Goal: Task Accomplishment & Management: Use online tool/utility

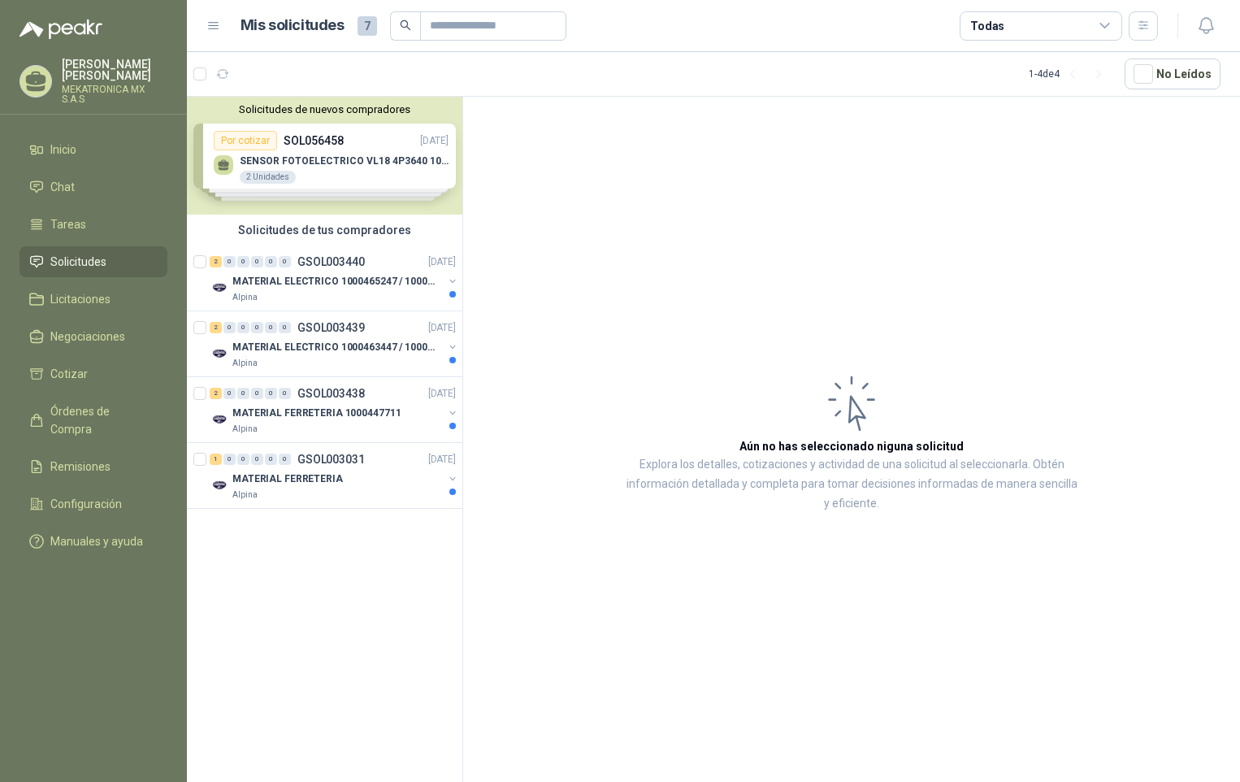
click at [322, 177] on div "Solicitudes de nuevos compradores Por cotizar SOL056458 [DATE] SENSOR FOTOELECT…" at bounding box center [324, 156] width 275 height 118
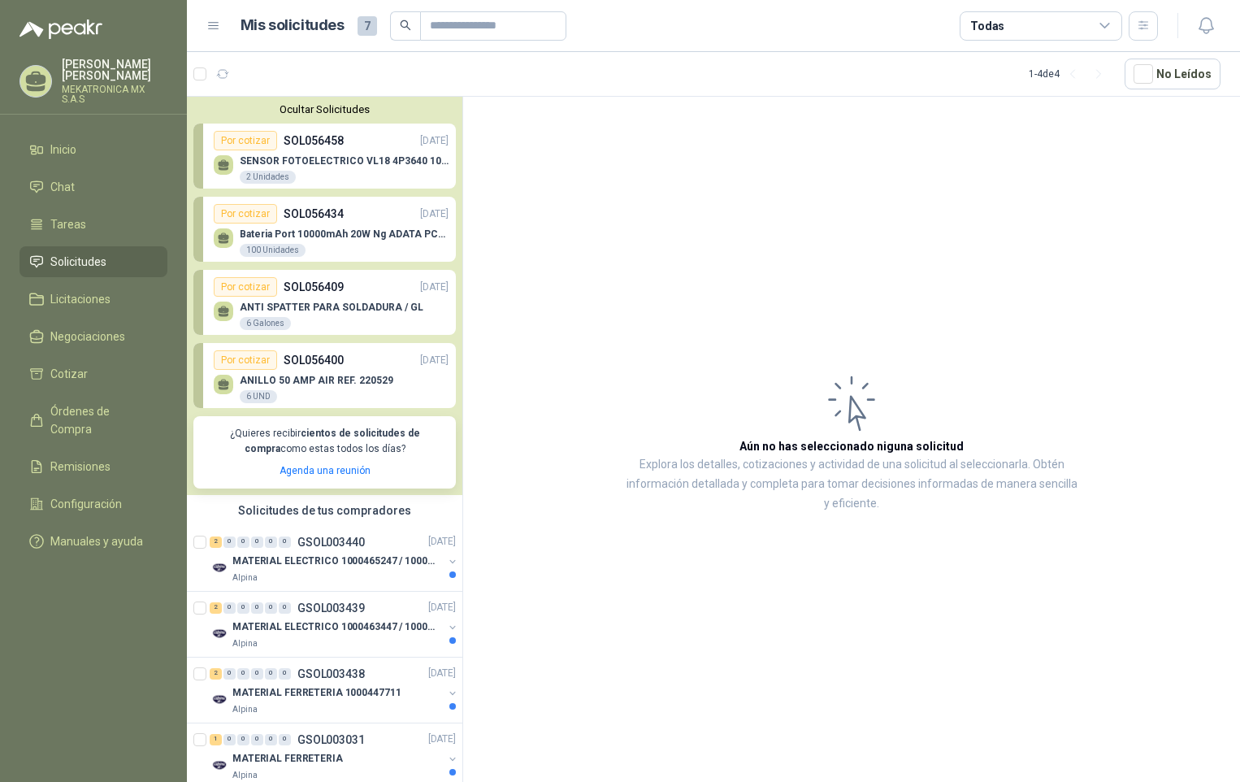
click at [324, 179] on div "SENSOR FOTOELECTRICO VL18 4P3640 10 30 V 2 Unidades" at bounding box center [344, 169] width 209 height 29
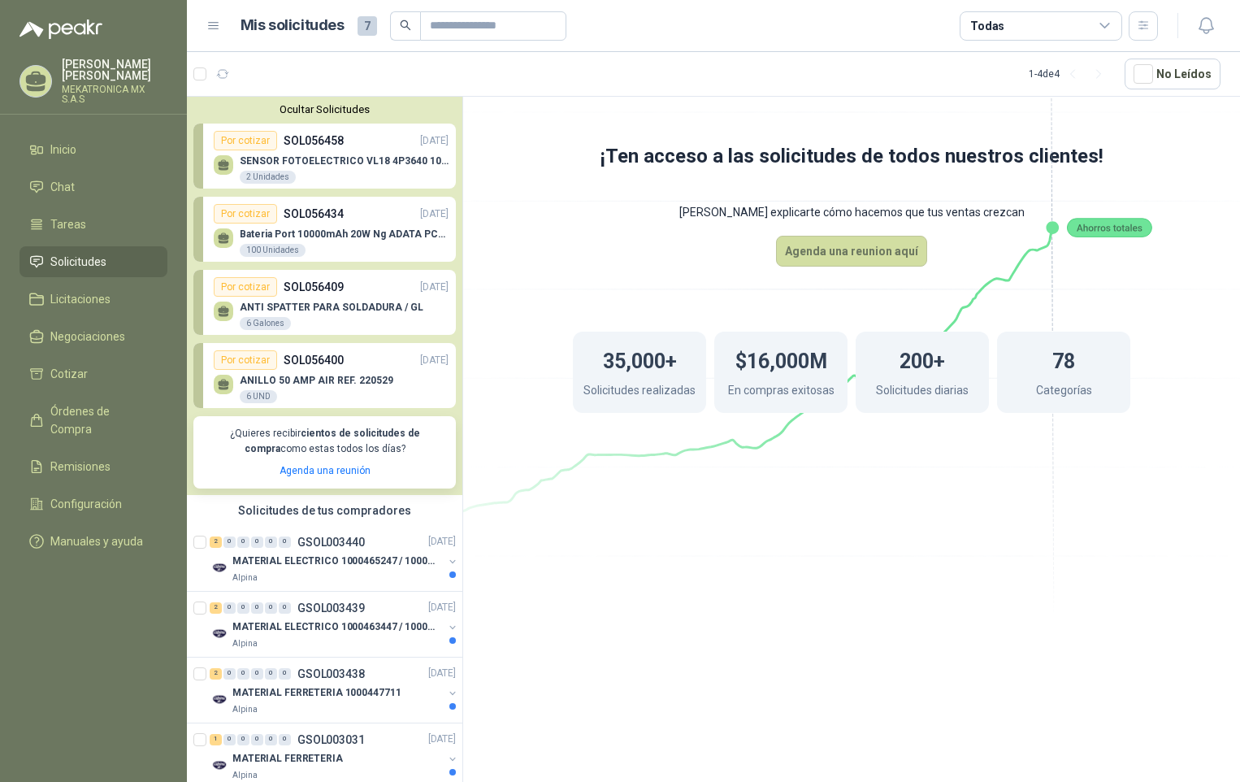
click at [274, 176] on div "2 Unidades" at bounding box center [268, 177] width 56 height 13
click at [322, 174] on div "SENSOR FOTOELECTRICO VL18 4P3640 10 30 V 2 Unidades" at bounding box center [344, 169] width 209 height 29
click at [252, 138] on div "Por cotizar" at bounding box center [245, 141] width 63 height 20
click at [89, 532] on span "Manuales y ayuda" at bounding box center [96, 541] width 93 height 18
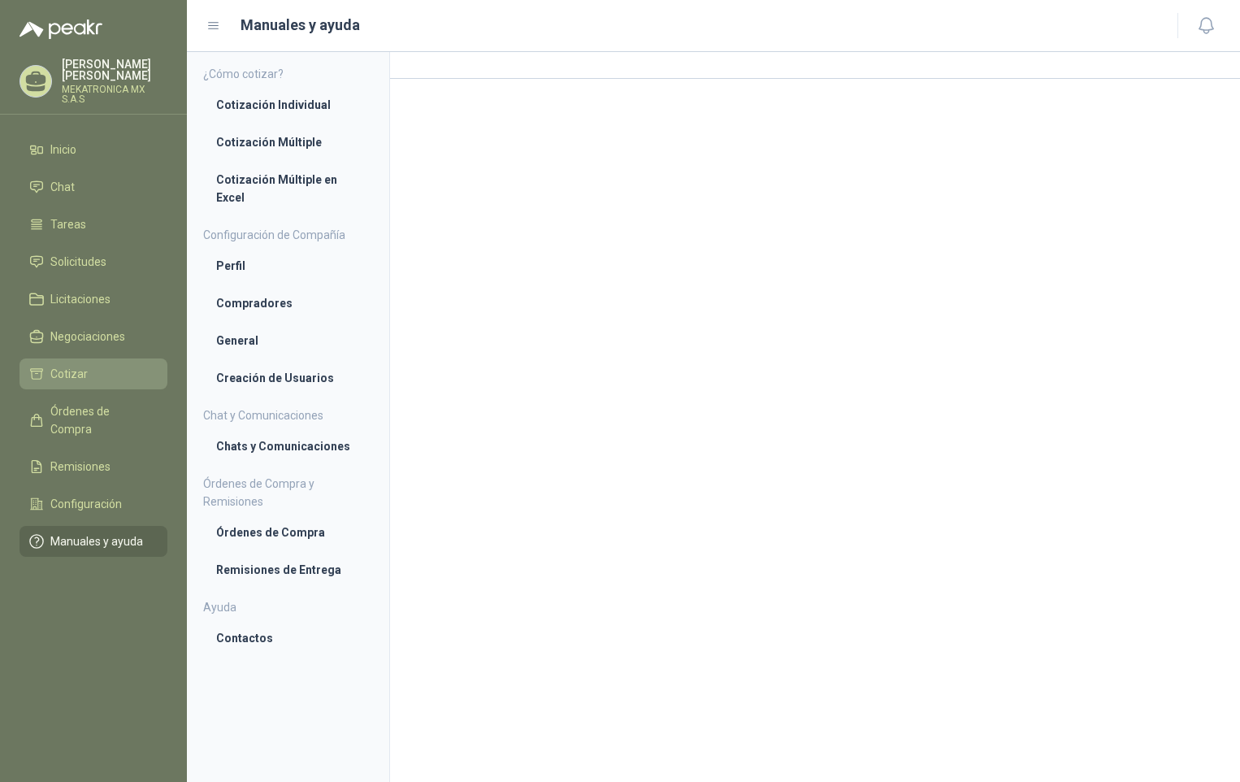
click at [72, 365] on span "Cotizar" at bounding box center [68, 374] width 37 height 18
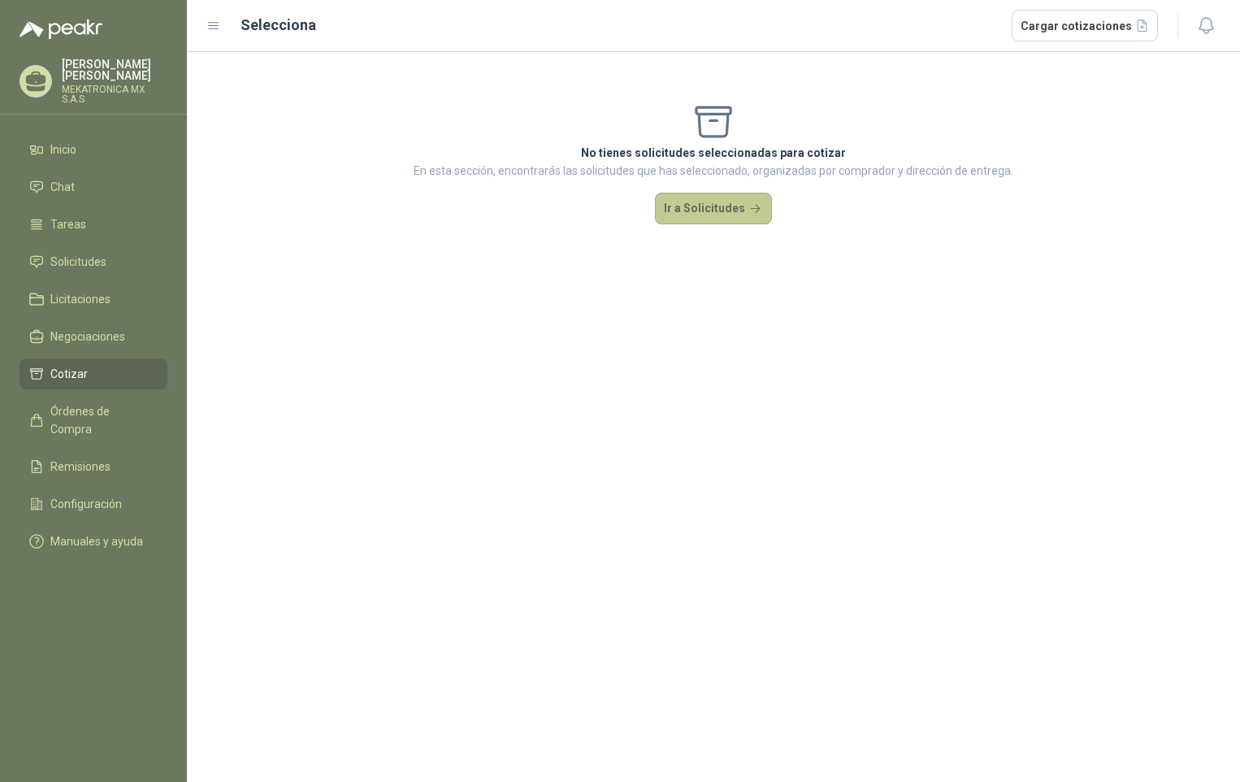
click at [707, 213] on button "Ir a Solicitudes" at bounding box center [713, 209] width 117 height 33
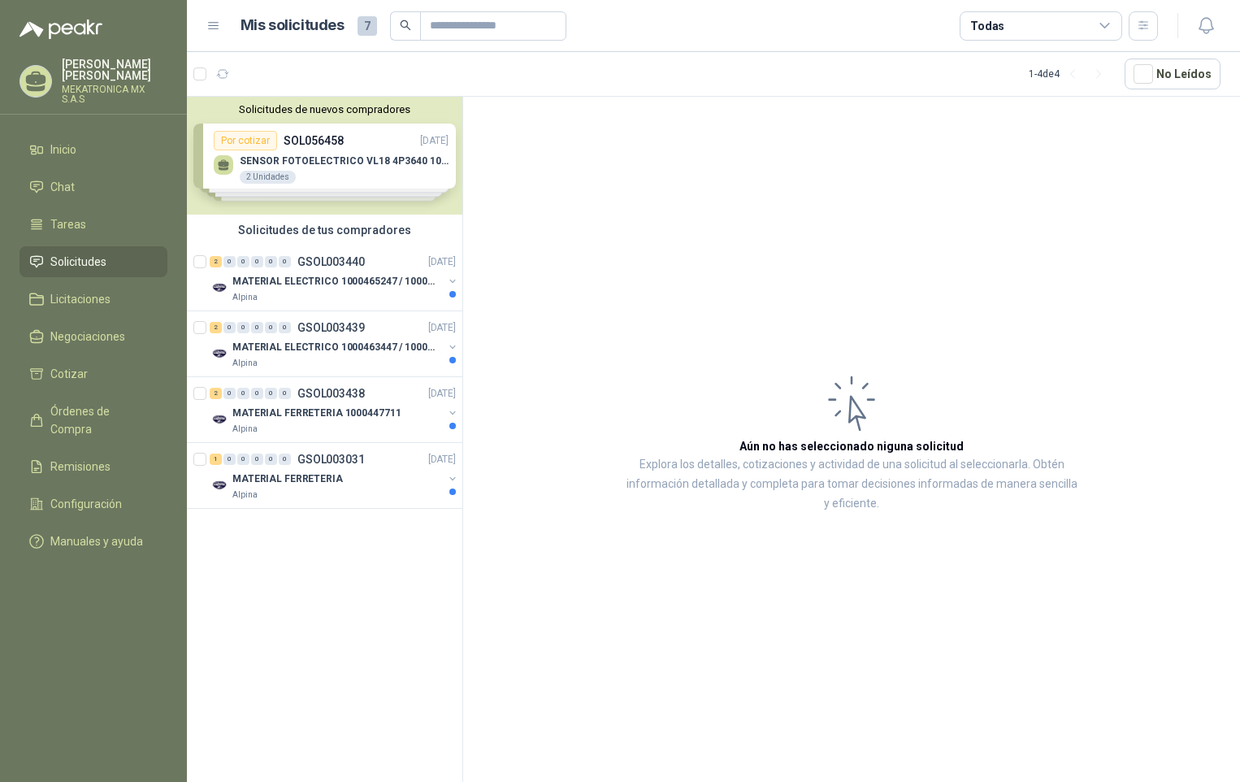
click at [319, 146] on div "Solicitudes de nuevos compradores Por cotizar SOL056458 [DATE] SENSOR FOTOELECT…" at bounding box center [324, 156] width 275 height 118
